Goal: Transaction & Acquisition: Download file/media

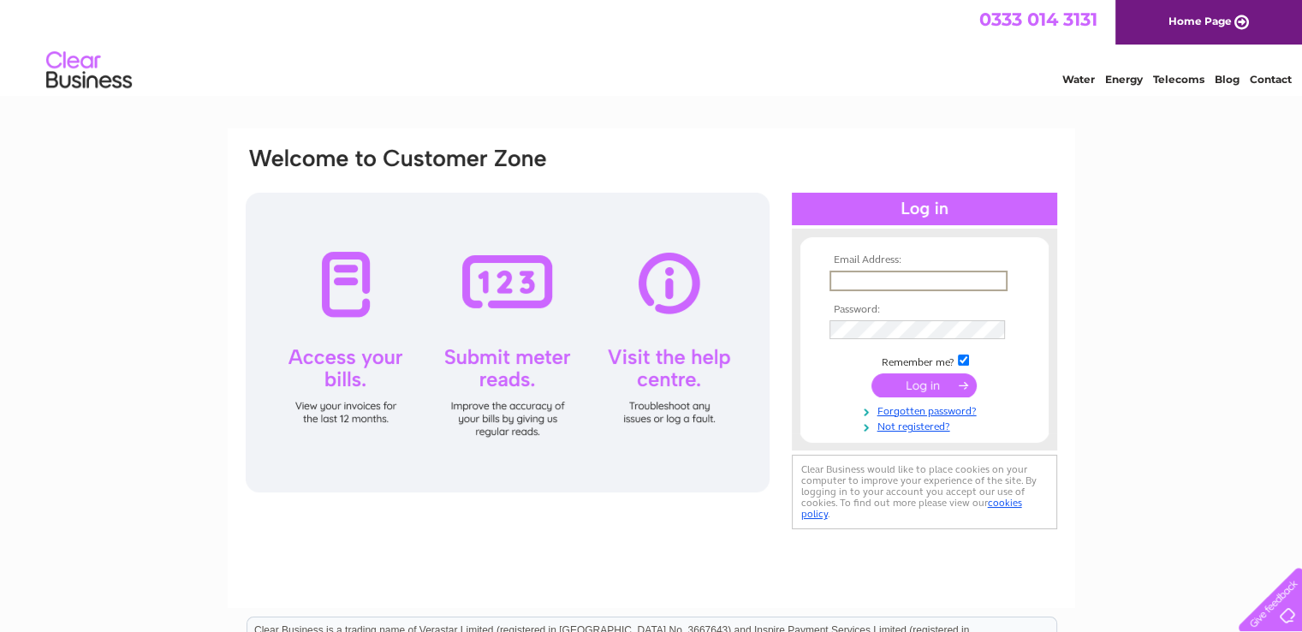
click at [851, 283] on input "text" at bounding box center [918, 280] width 178 height 21
type input "shdsalon37@gmail.com"
click at [842, 317] on td at bounding box center [924, 327] width 199 height 27
click at [871, 372] on input "submit" at bounding box center [923, 384] width 105 height 24
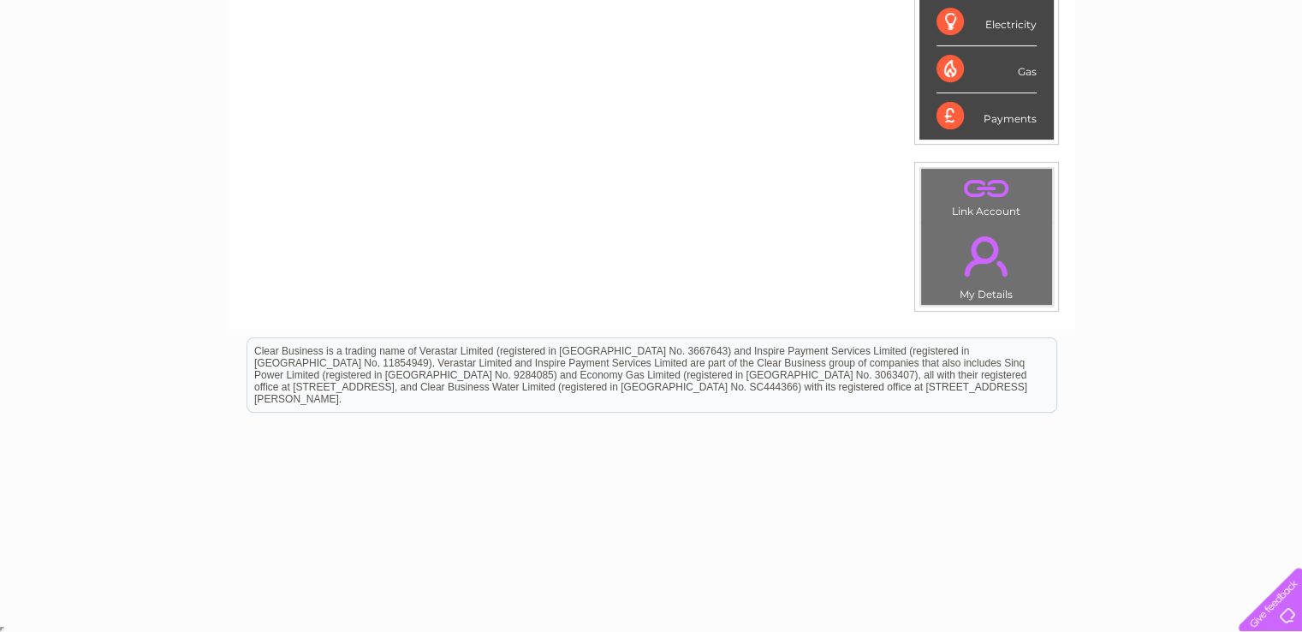
scroll to position [130, 0]
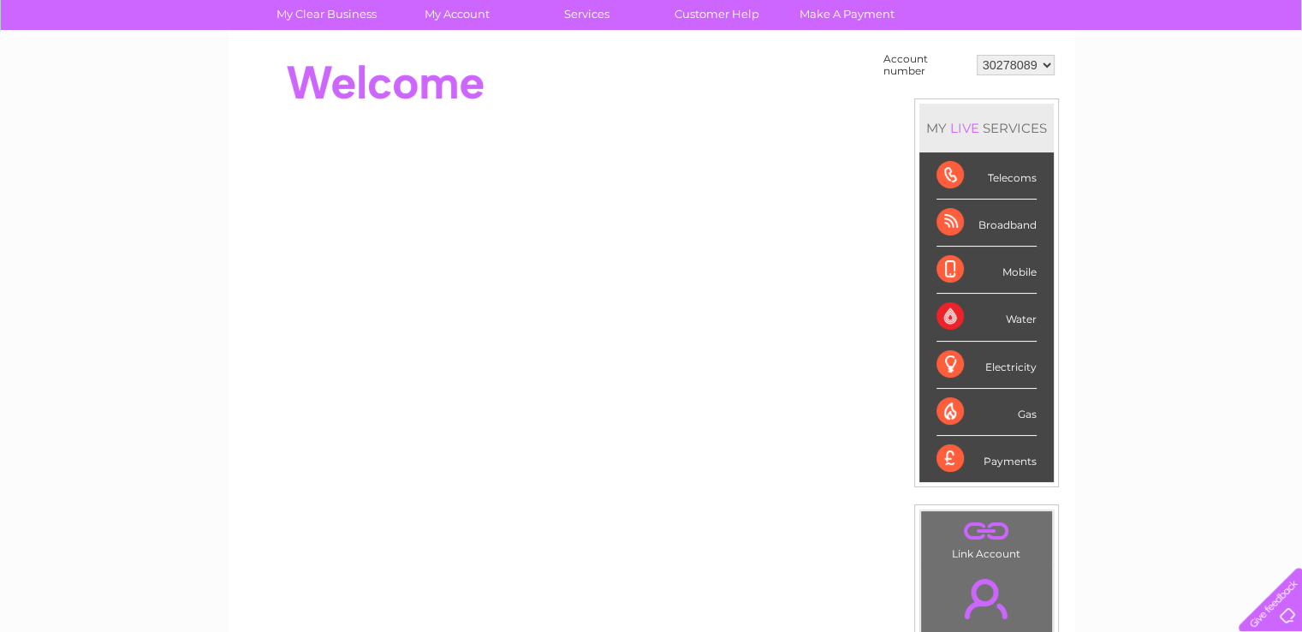
click at [948, 364] on div "Electricity" at bounding box center [986, 364] width 100 height 47
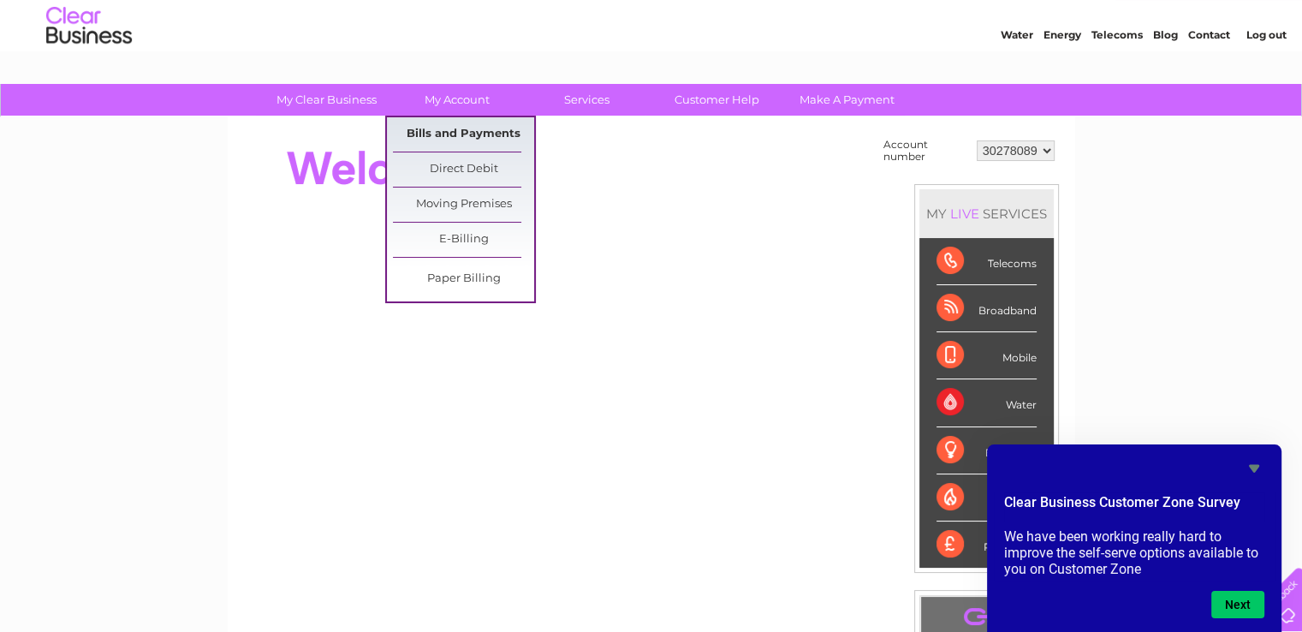
click at [442, 128] on link "Bills and Payments" at bounding box center [463, 134] width 141 height 34
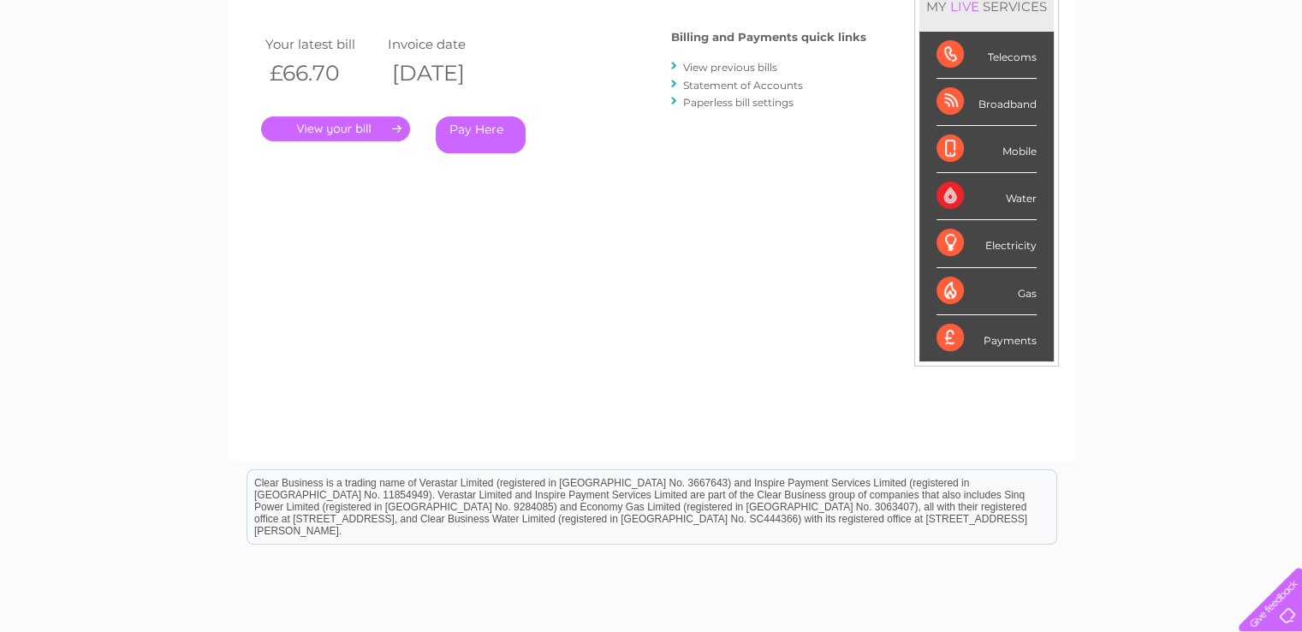
scroll to position [58, 0]
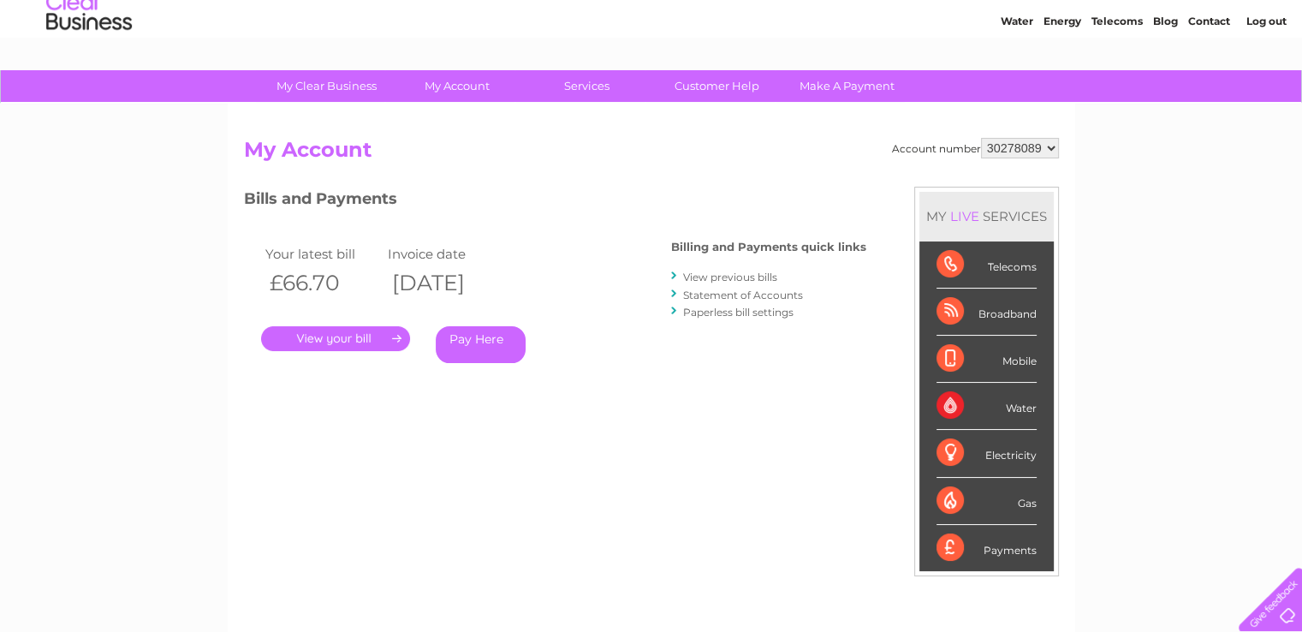
click at [739, 278] on link "View previous bills" at bounding box center [730, 276] width 94 height 13
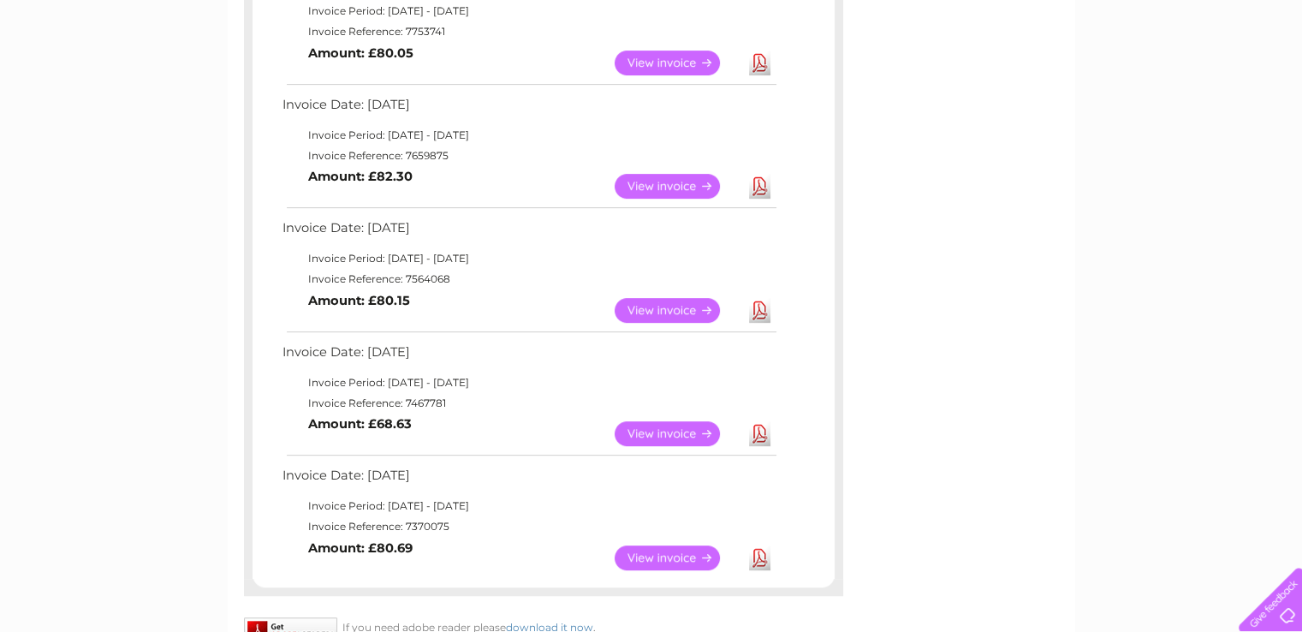
scroll to position [770, 0]
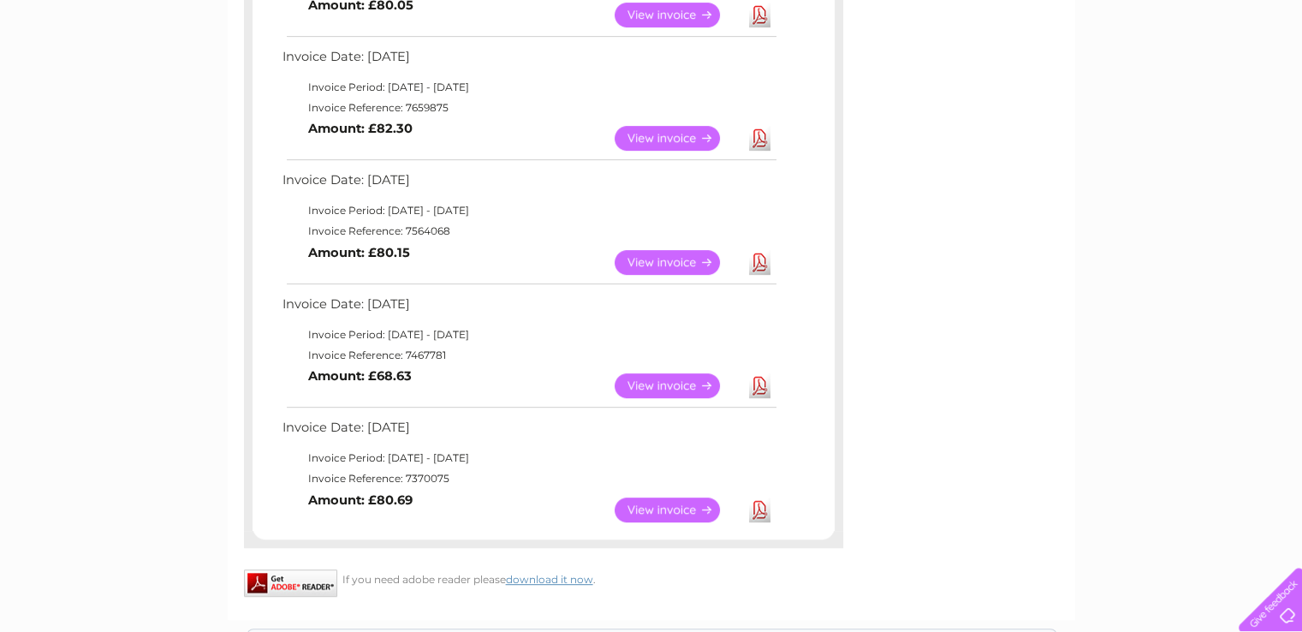
click at [684, 386] on link "View" at bounding box center [678, 385] width 126 height 25
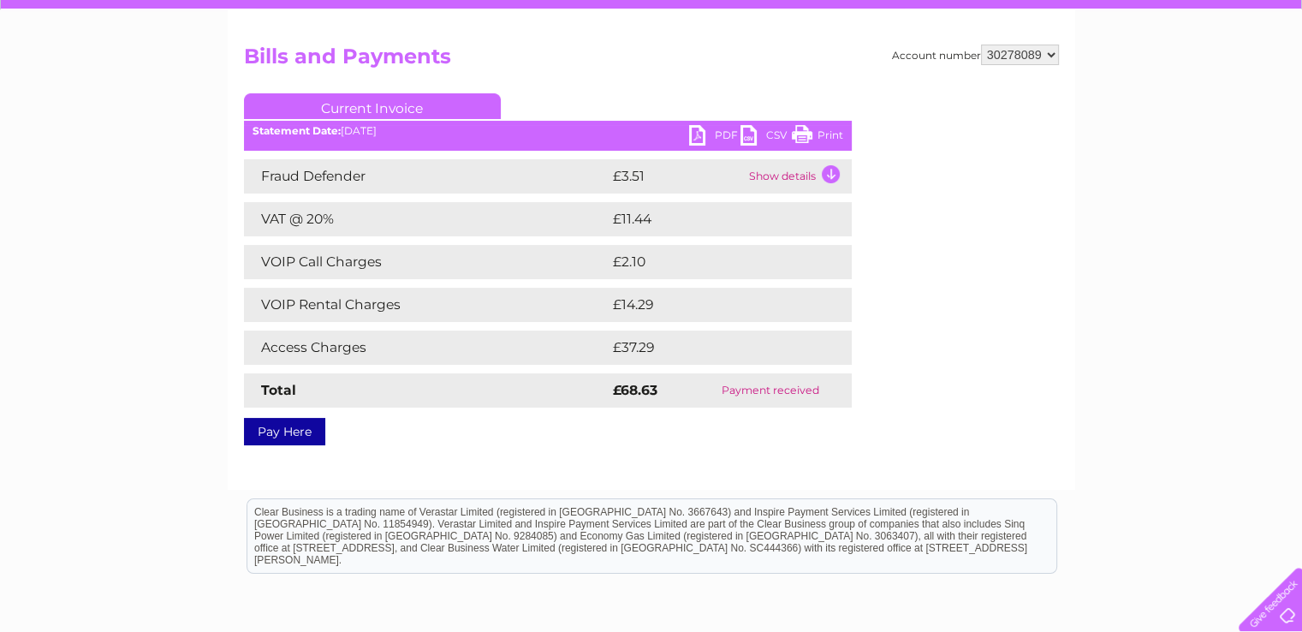
scroll to position [171, 0]
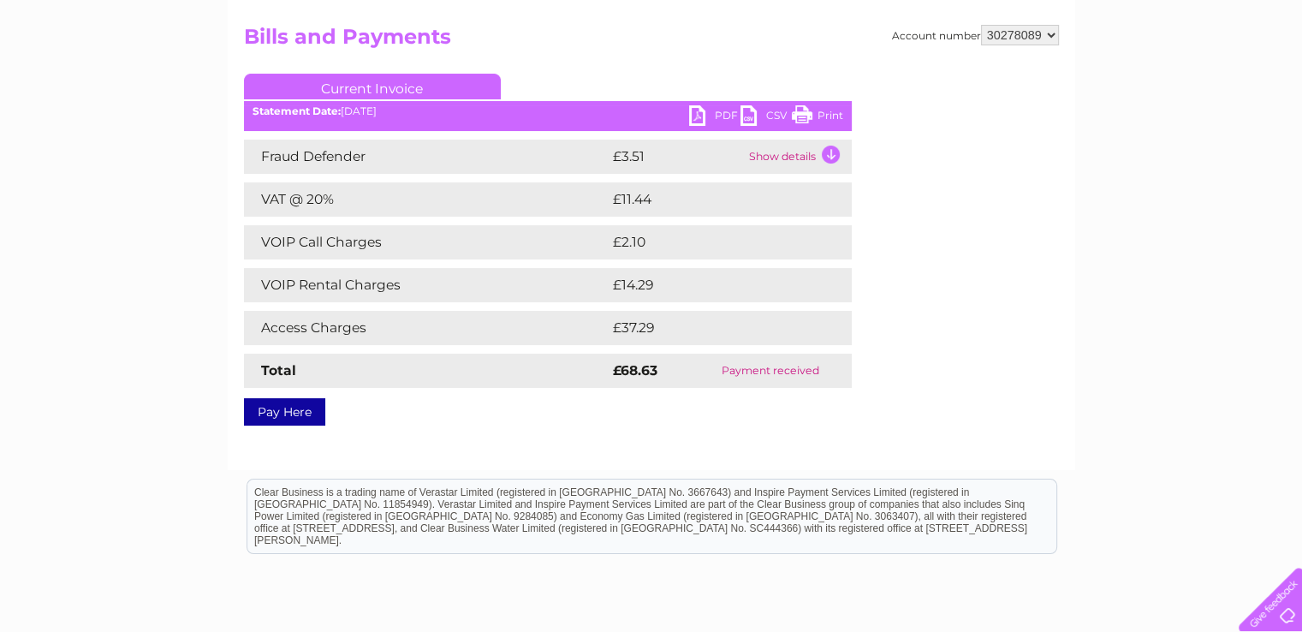
click at [707, 115] on link "PDF" at bounding box center [714, 117] width 51 height 25
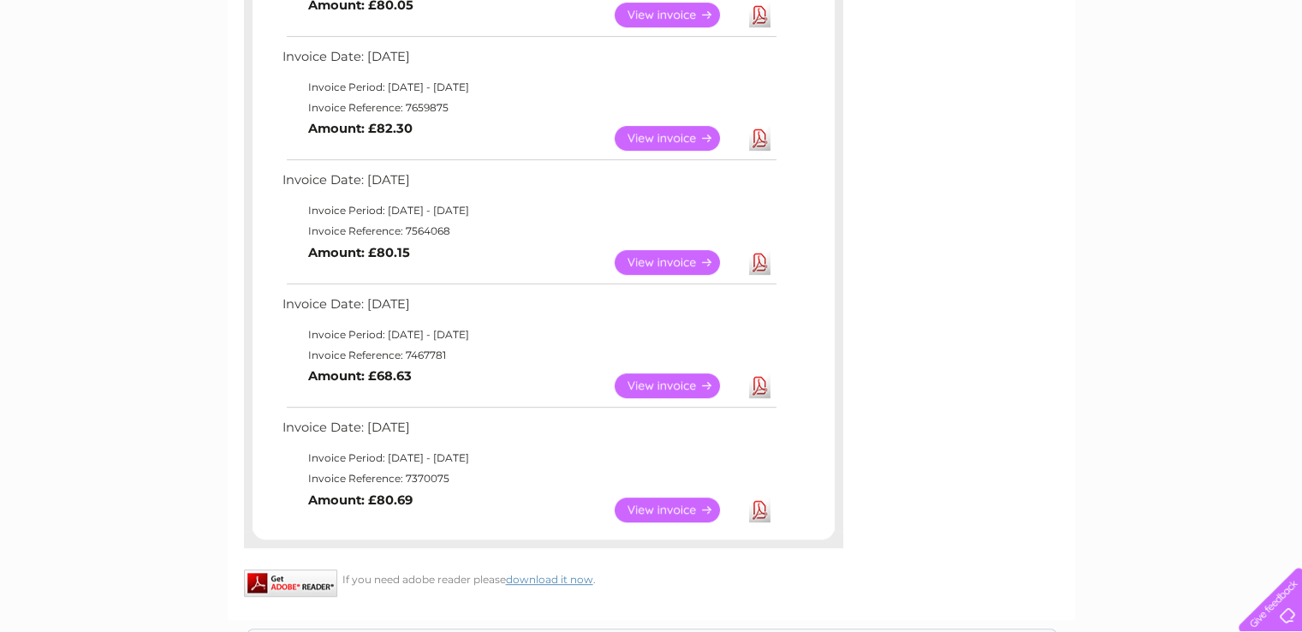
click at [765, 260] on link "Download" at bounding box center [759, 262] width 21 height 25
click at [753, 140] on link "Download" at bounding box center [759, 138] width 21 height 25
click at [755, 21] on link "Download" at bounding box center [759, 15] width 21 height 25
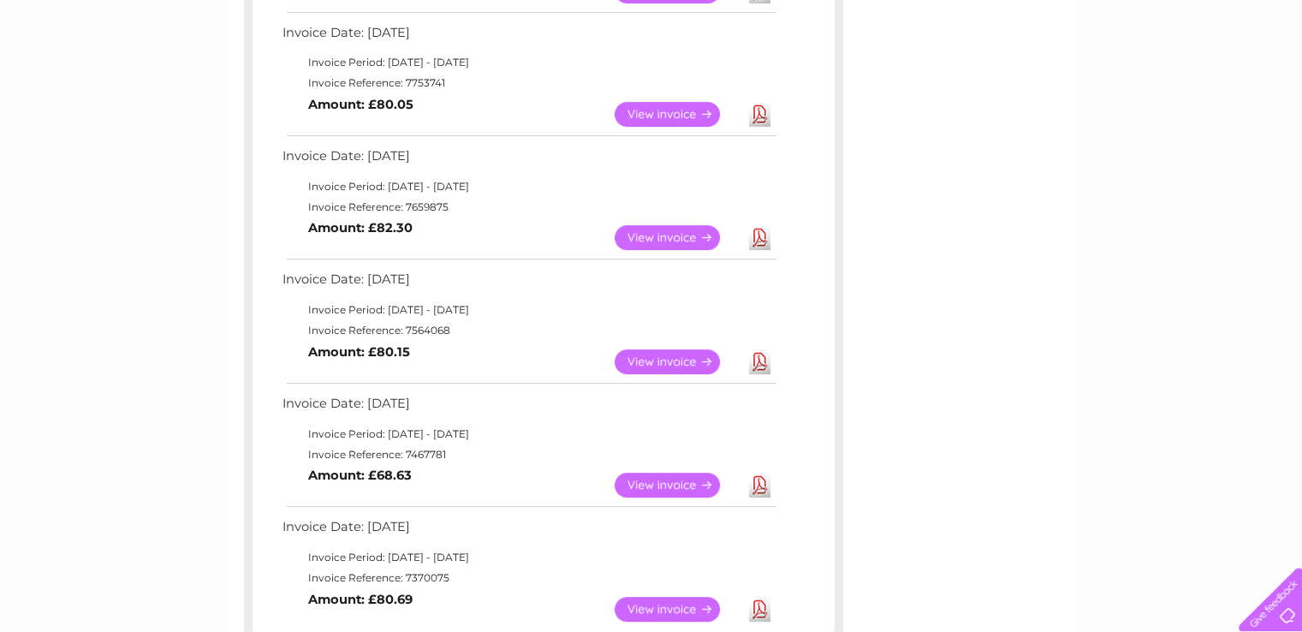
scroll to position [514, 0]
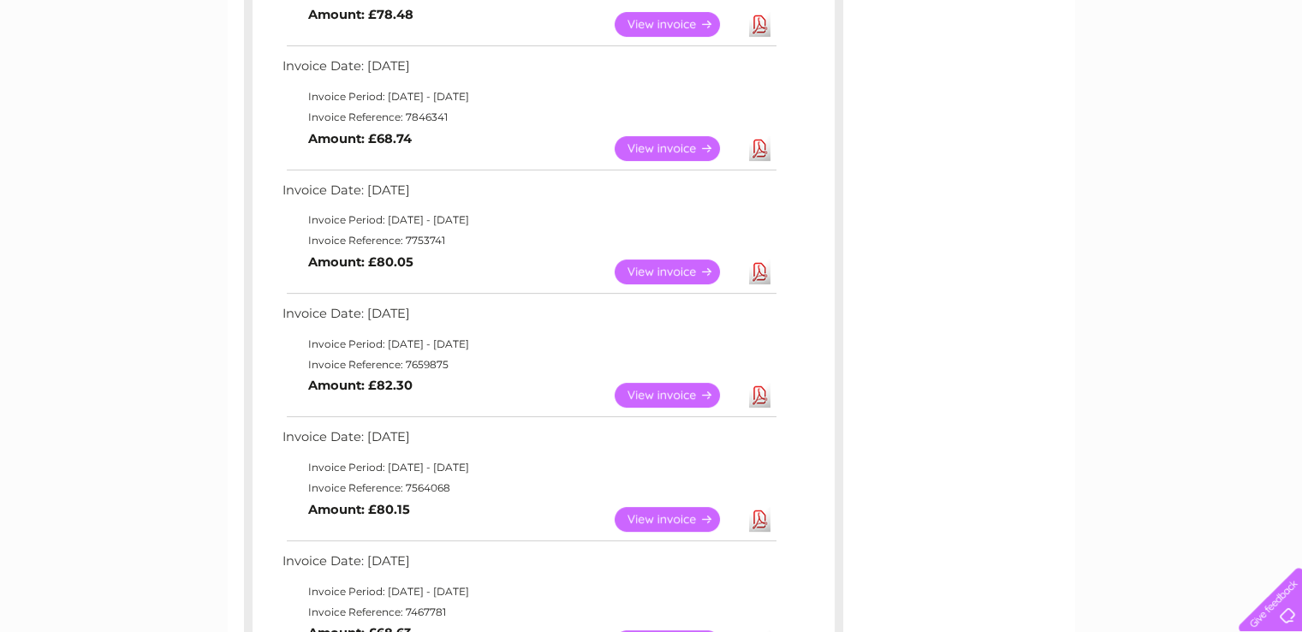
click at [755, 147] on link "Download" at bounding box center [759, 148] width 21 height 25
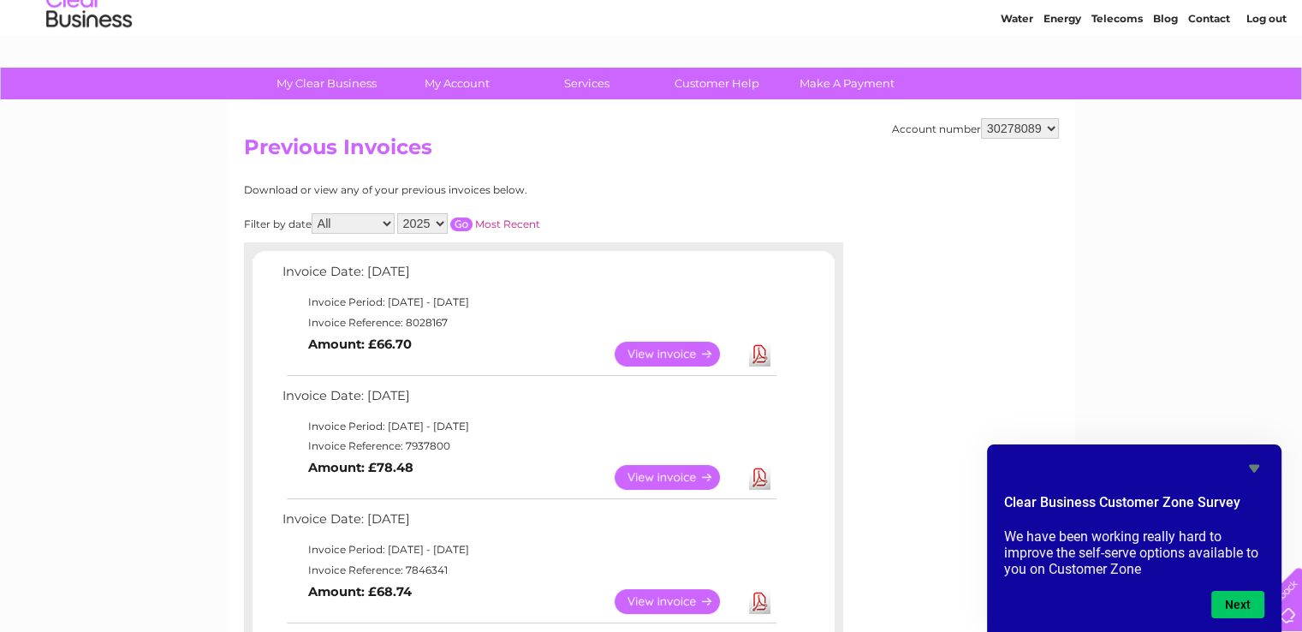
scroll to position [0, 0]
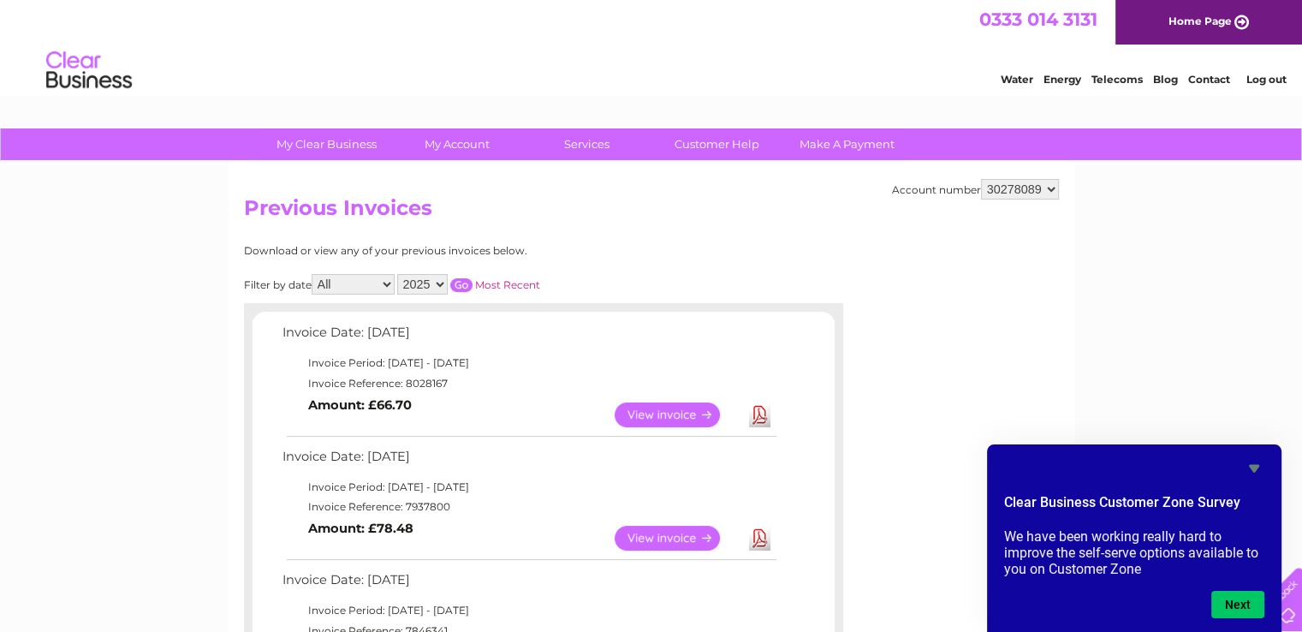
click at [1263, 80] on link "Log out" at bounding box center [1265, 79] width 40 height 13
